Goal: Information Seeking & Learning: Learn about a topic

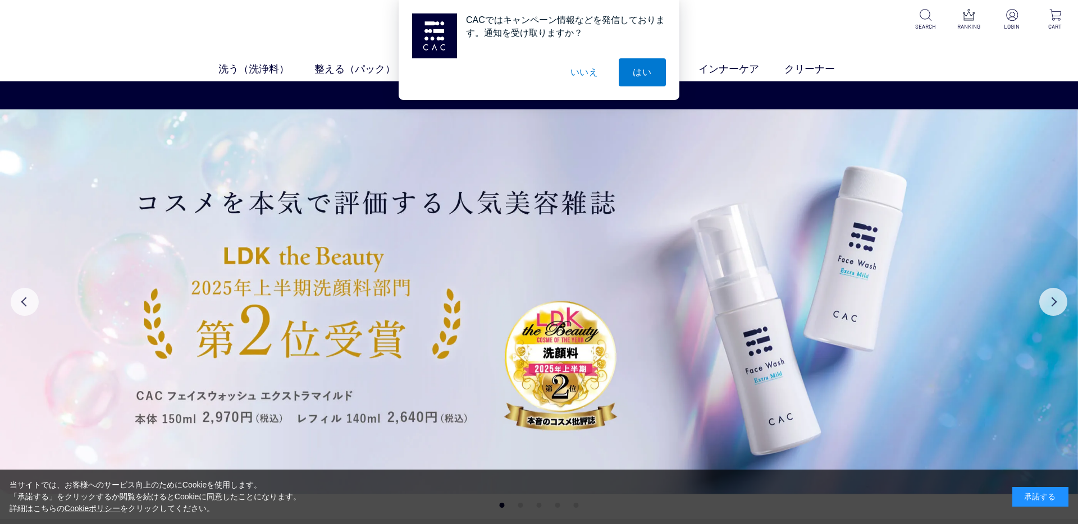
click at [564, 84] on button "いいえ" at bounding box center [584, 72] width 56 height 28
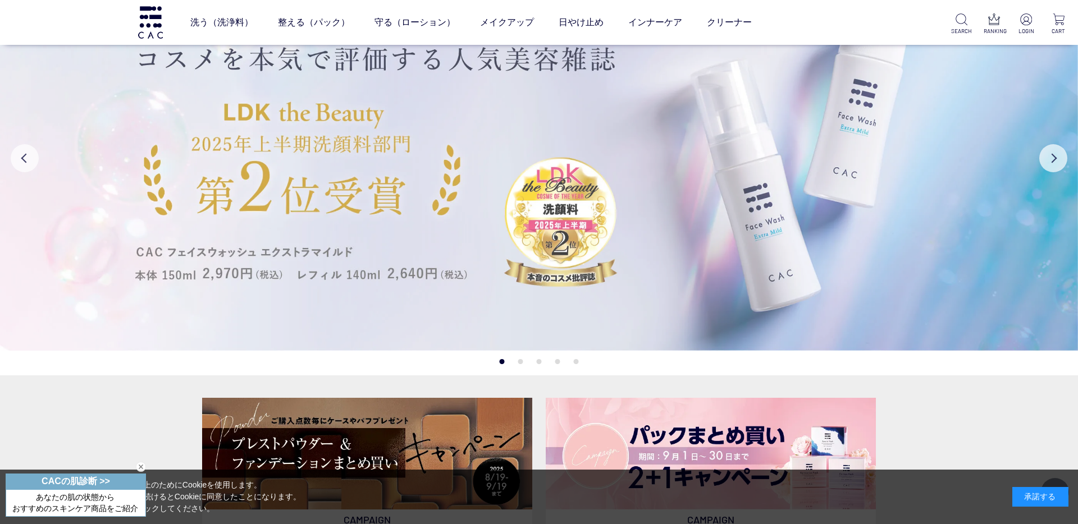
scroll to position [83, 0]
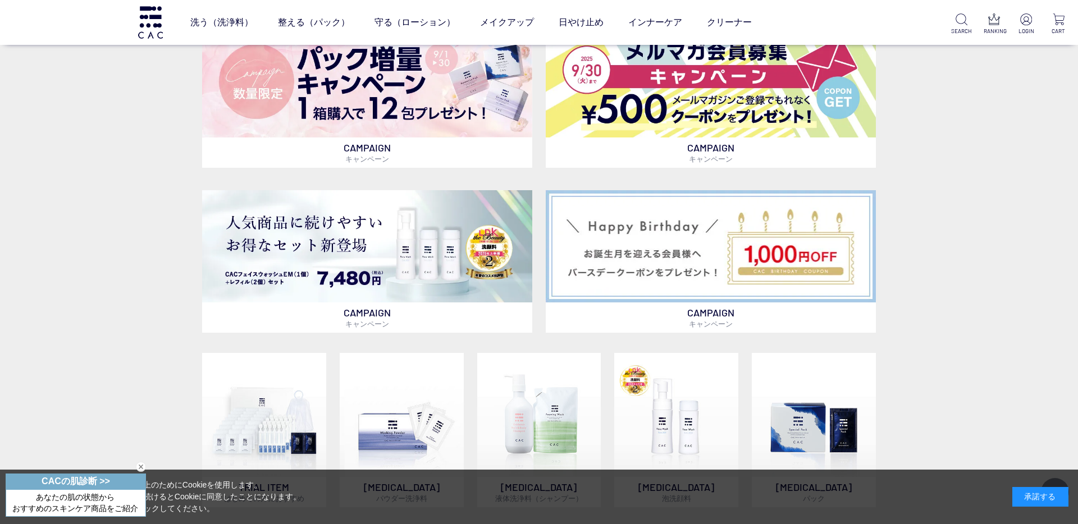
scroll to position [902, 0]
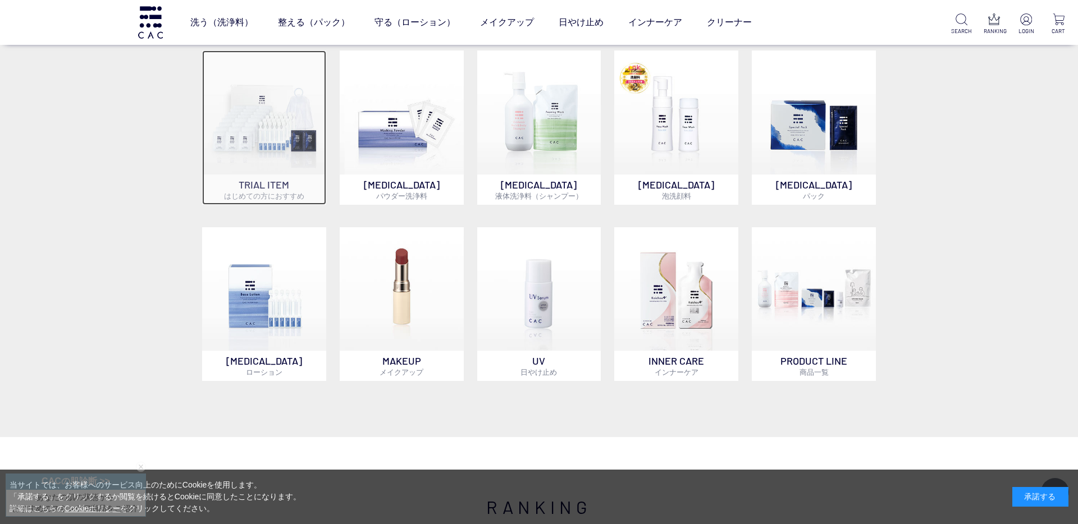
click at [273, 122] on img at bounding box center [264, 113] width 124 height 124
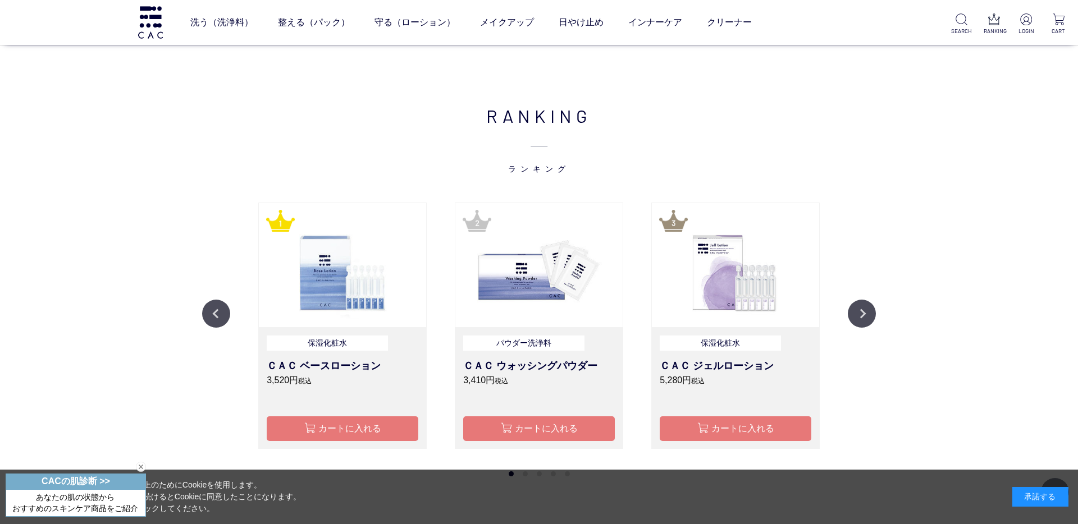
scroll to position [1358, 0]
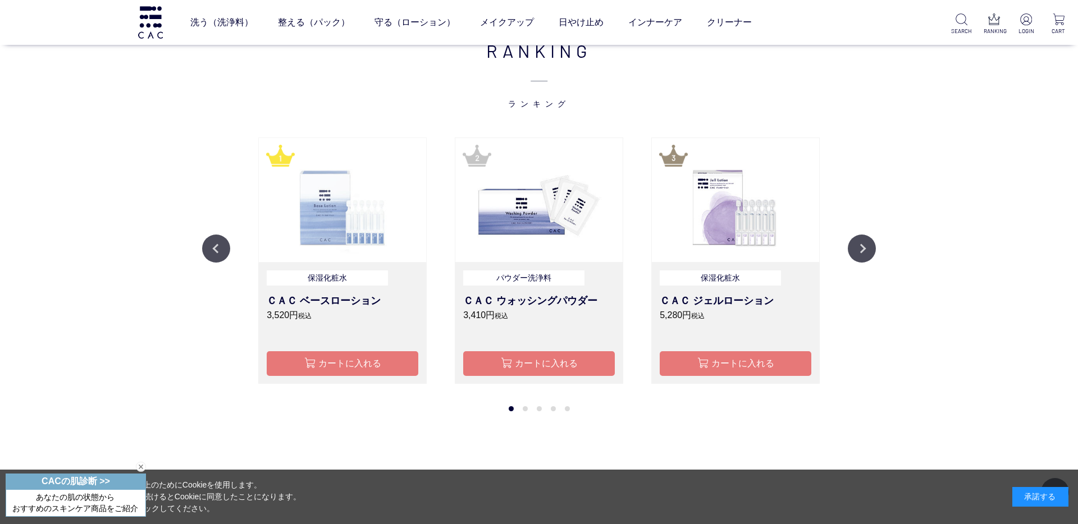
click at [295, 223] on img at bounding box center [342, 200] width 167 height 125
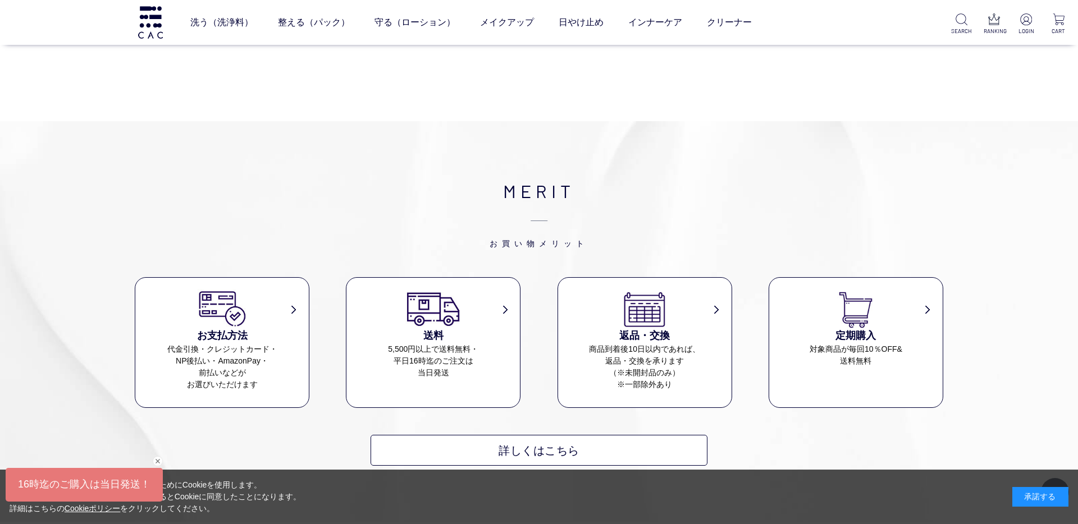
scroll to position [455, 0]
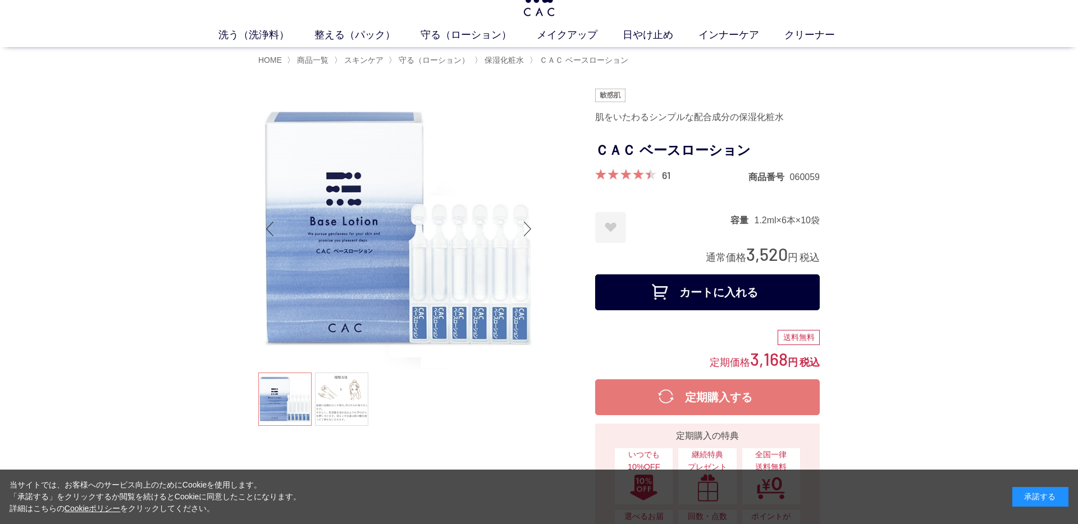
scroll to position [40, 0]
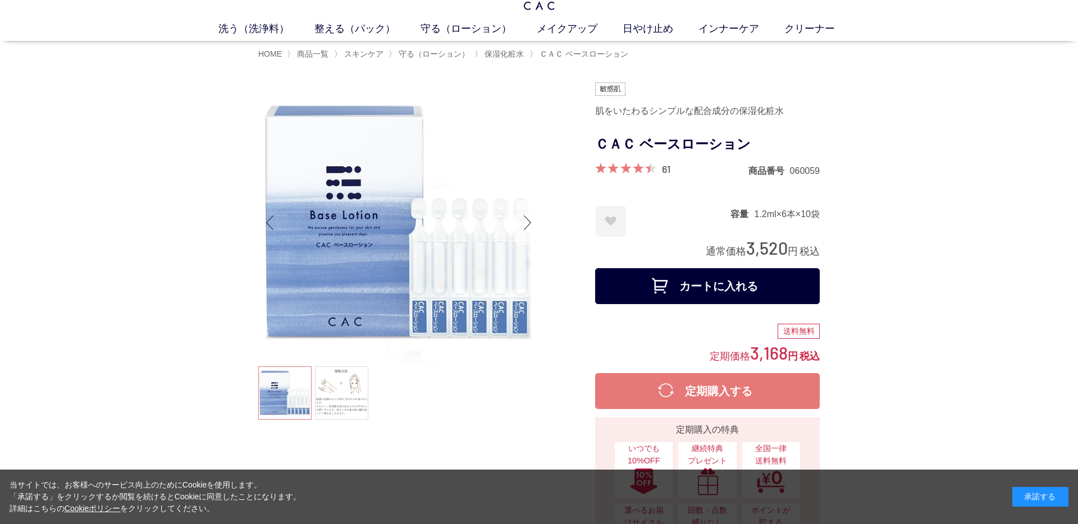
click at [529, 219] on div "Next slide" at bounding box center [528, 222] width 22 height 45
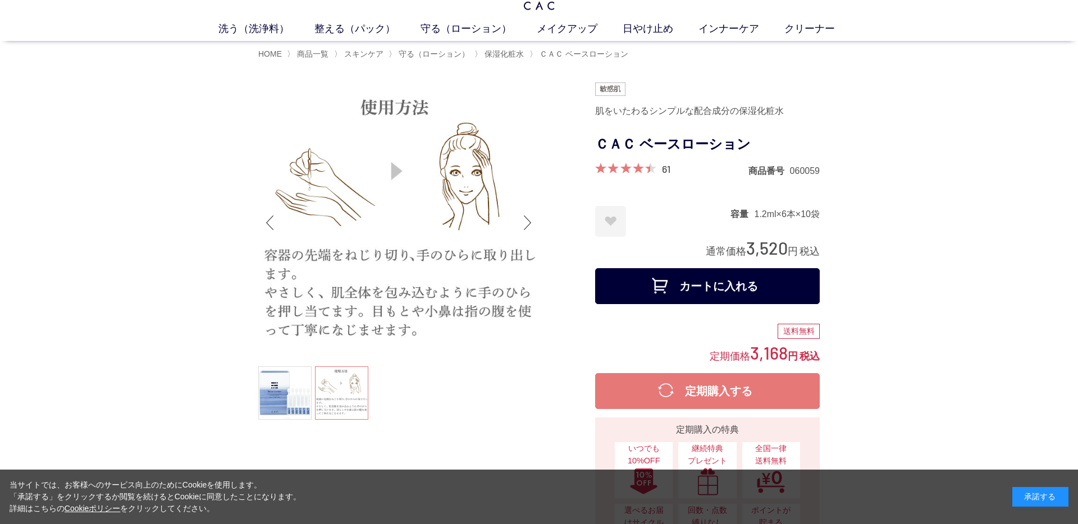
click at [529, 219] on div "Next slide" at bounding box center [528, 222] width 22 height 45
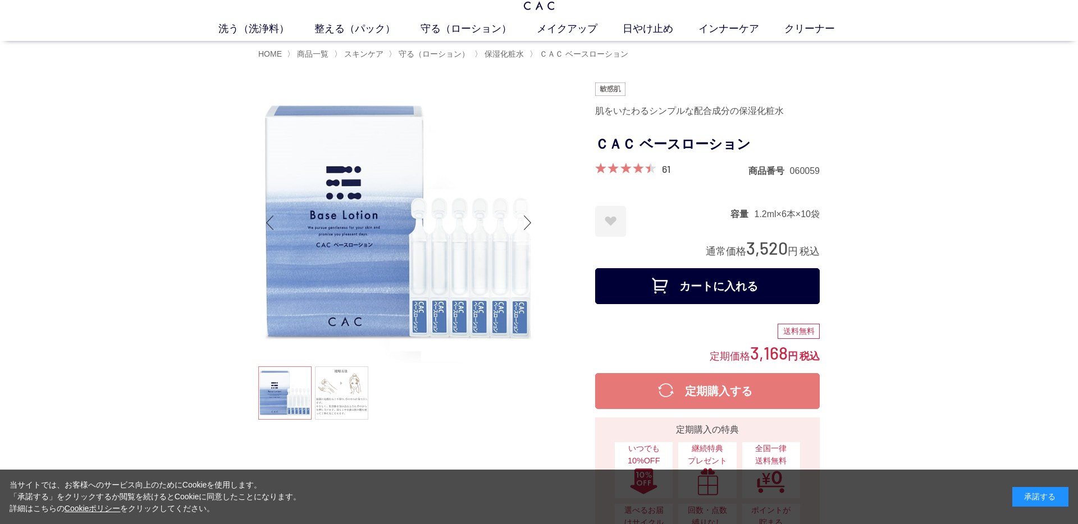
click at [529, 219] on div "Next slide" at bounding box center [528, 222] width 22 height 45
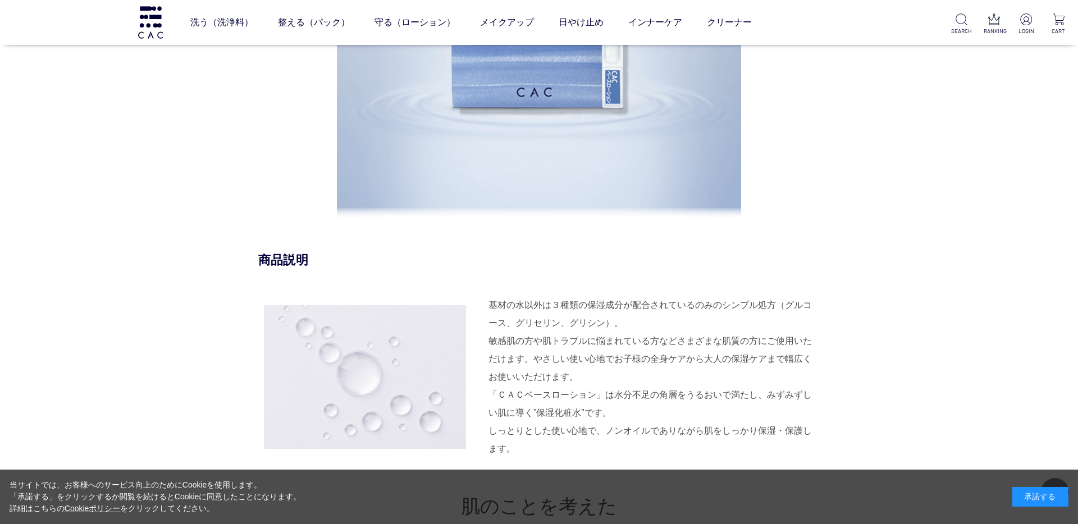
scroll to position [1226, 0]
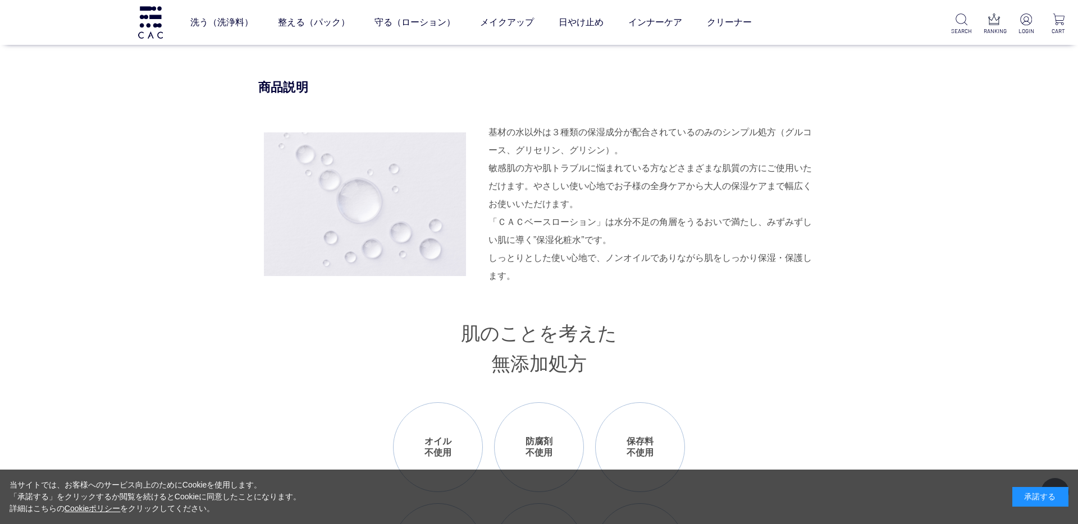
click at [703, 209] on div "基材の水以外は３種類の保湿成分が配合されているのみのシンプル処方（グルコース、グリセリン、グリシン）。 敏感肌の方や肌トラブルに悩まれている方などさまざまな肌…" at bounding box center [653, 169] width 331 height 90
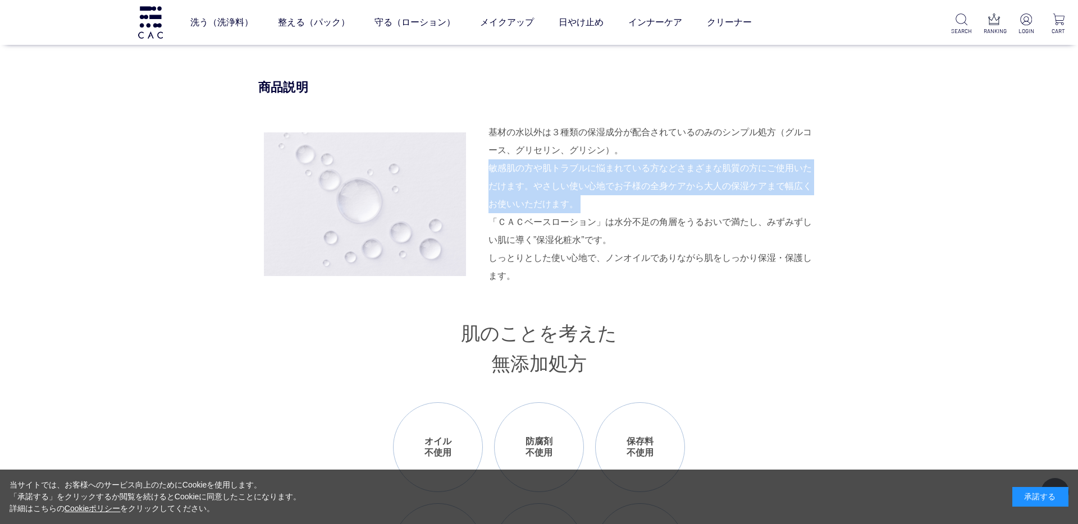
click at [671, 232] on div "「ＣＡＣベースローション」は水分不足の角層をうるおいで満たし、みずみずしい肌に導く”保湿化粧水”です。 しっとりとした使い心地で、ノンオイルでありながら肌をし…" at bounding box center [653, 249] width 331 height 72
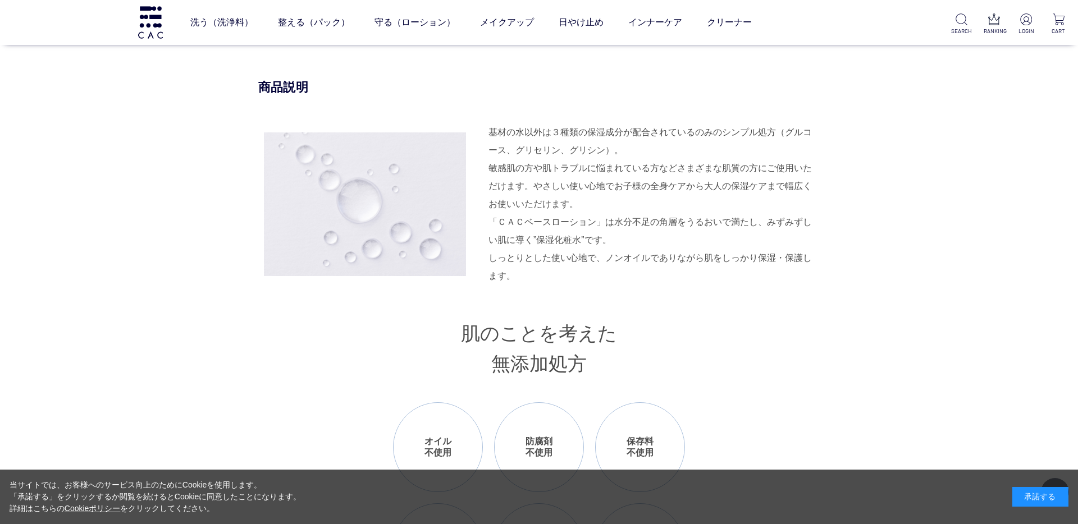
click at [671, 232] on div "「ＣＡＣベースローション」は水分不足の角層をうるおいで満たし、みずみずしい肌に導く”保湿化粧水”です。 しっとりとした使い心地で、ノンオイルでありながら肌をし…" at bounding box center [653, 249] width 331 height 72
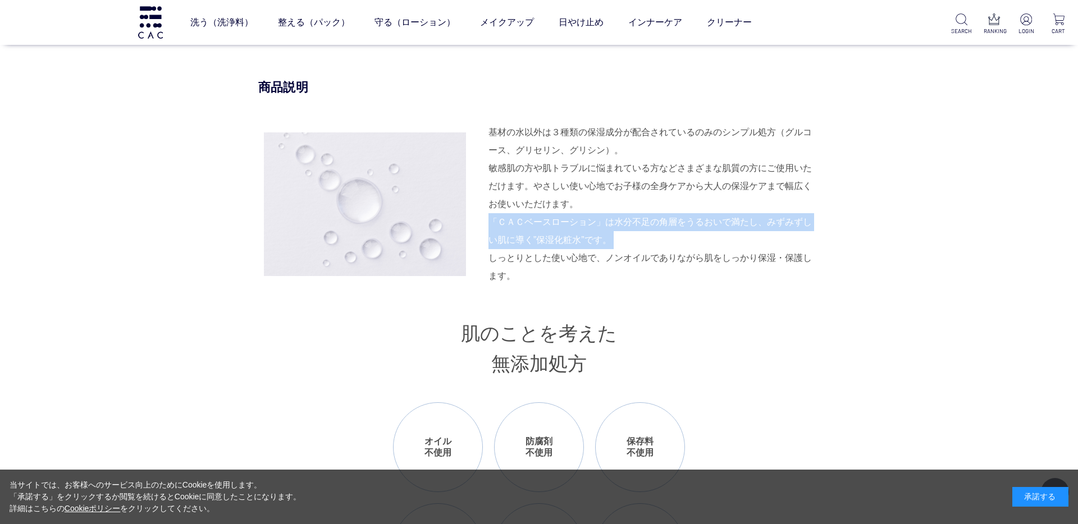
click at [655, 219] on div "「ＣＡＣベースローション」は水分不足の角層をうるおいで満たし、みずみずしい肌に導く”保湿化粧水”です。 しっとりとした使い心地で、ノンオイルでありながら肌をし…" at bounding box center [653, 249] width 331 height 72
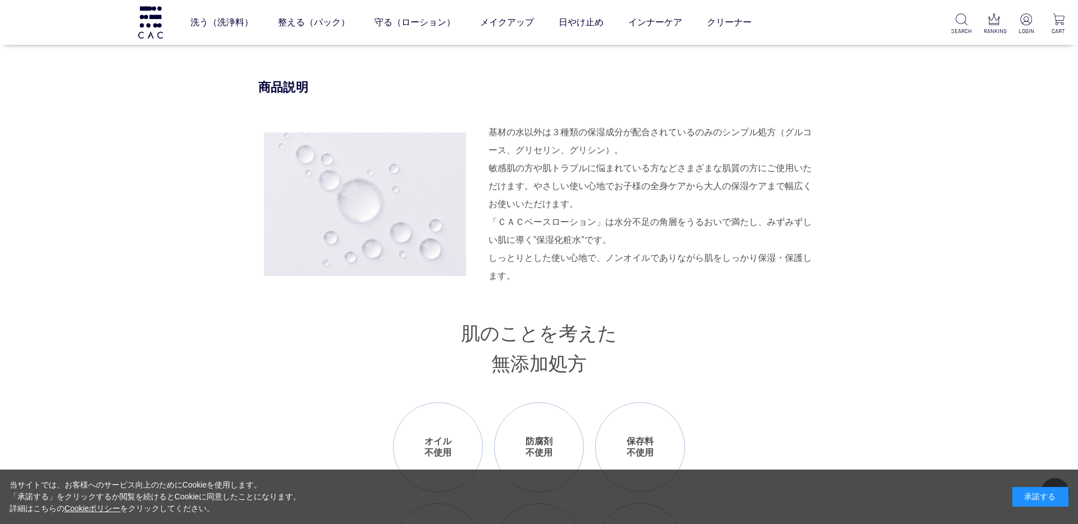
click at [655, 219] on div "「ＣＡＣベースローション」は水分不足の角層をうるおいで満たし、みずみずしい肌に導く”保湿化粧水”です。 しっとりとした使い心地で、ノンオイルでありながら肌をし…" at bounding box center [653, 249] width 331 height 72
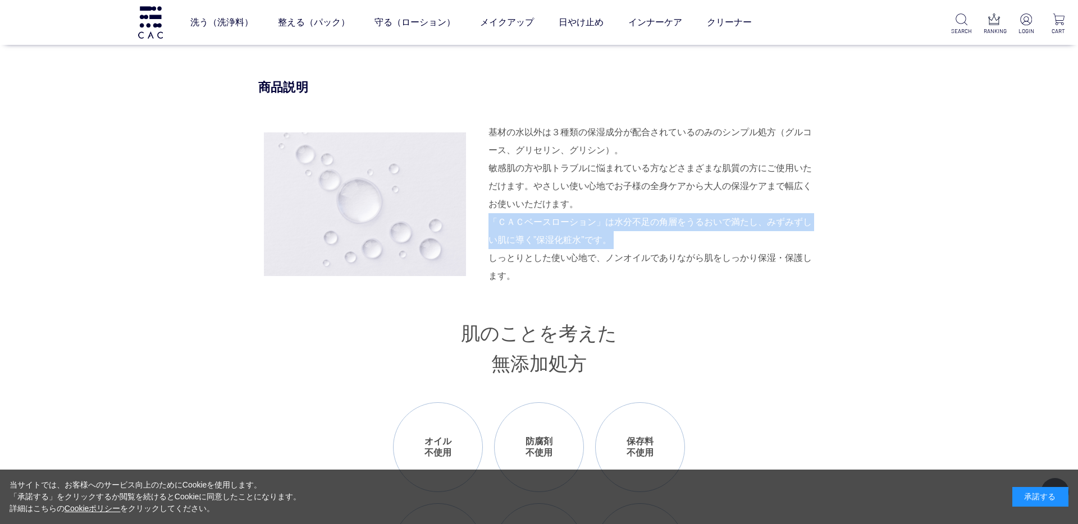
click at [657, 254] on div "「ＣＡＣベースローション」は水分不足の角層をうるおいで満たし、みずみずしい肌に導く”保湿化粧水”です。 しっとりとした使い心地で、ノンオイルでありながら肌をし…" at bounding box center [653, 249] width 331 height 72
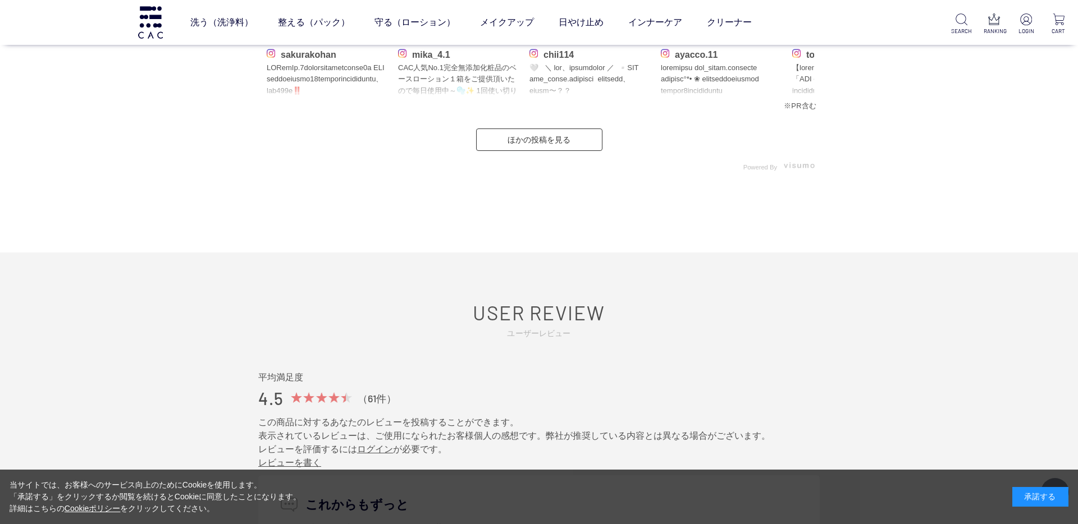
scroll to position [5699, 0]
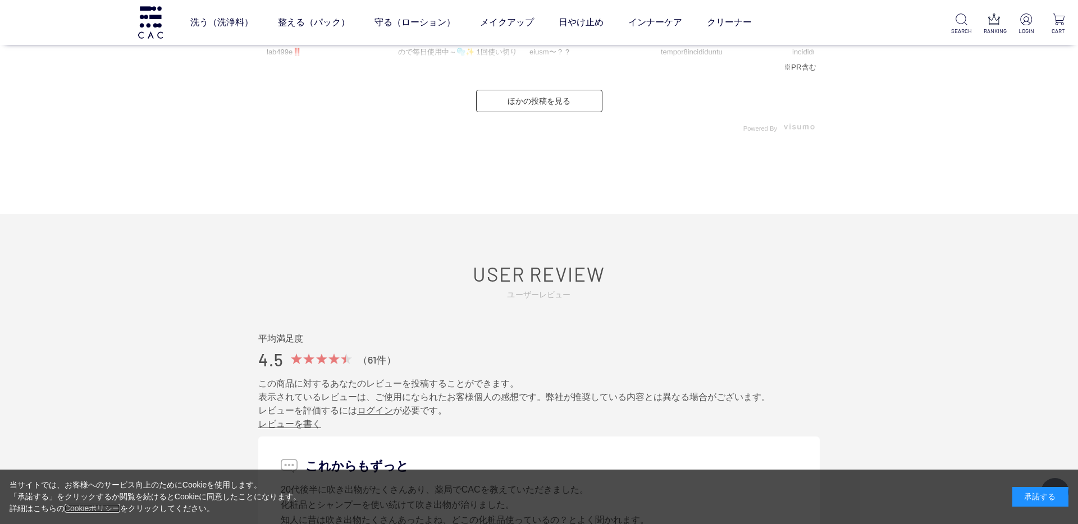
click at [92, 505] on link "Cookieポリシー" at bounding box center [93, 508] width 56 height 9
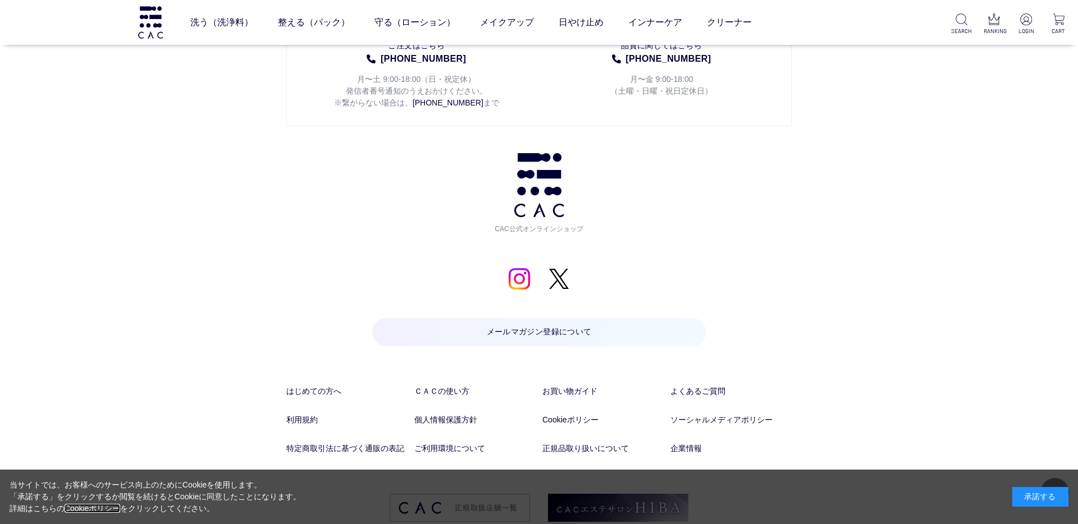
scroll to position [9069, 0]
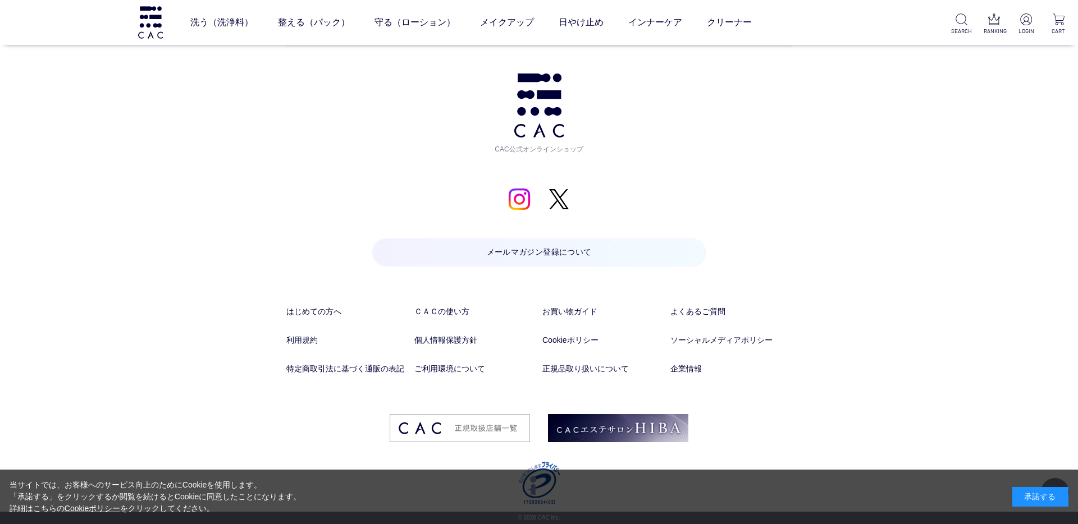
click at [712, 384] on li "企業情報" at bounding box center [730, 377] width 121 height 29
click at [306, 340] on link "利用規約" at bounding box center [346, 341] width 121 height 12
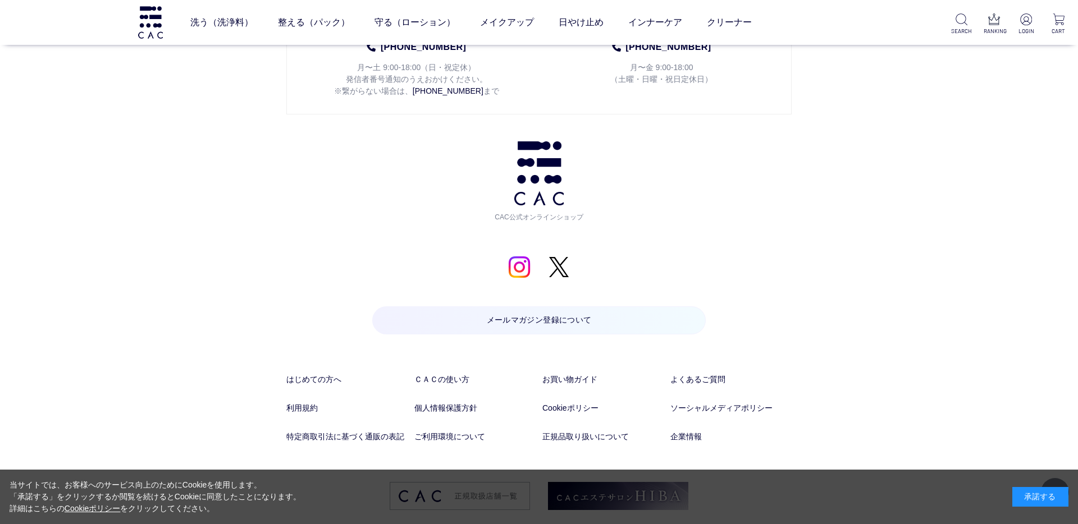
scroll to position [2765, 0]
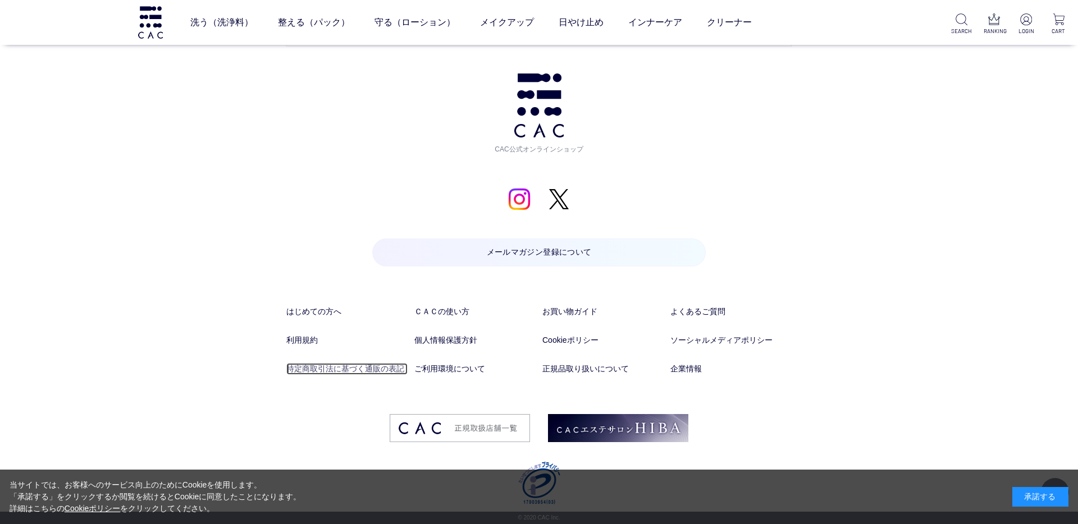
click at [335, 366] on link "特定商取引法に基づく通販の表記" at bounding box center [346, 369] width 121 height 12
